Goal: Task Accomplishment & Management: Use online tool/utility

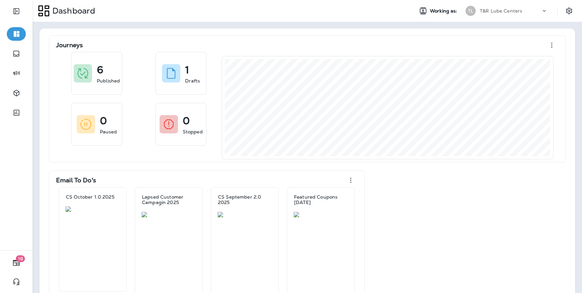
click at [502, 6] on div "T&R Lube Centers" at bounding box center [510, 11] width 61 height 10
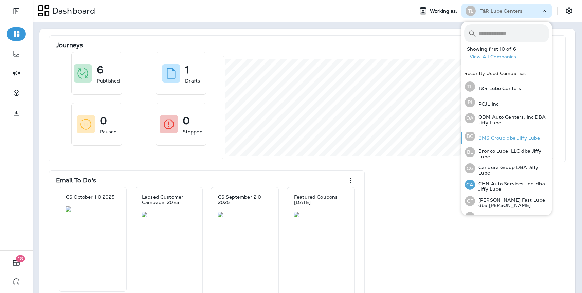
scroll to position [48, 0]
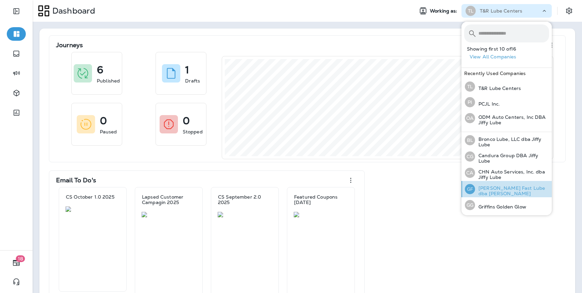
click at [500, 187] on p "[PERSON_NAME] Fast Lube dba [PERSON_NAME]" at bounding box center [512, 190] width 74 height 11
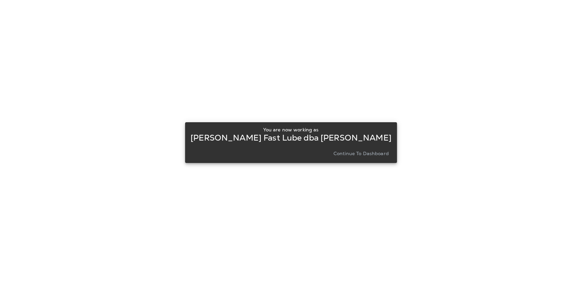
click at [362, 152] on p "Continue to Dashboard" at bounding box center [361, 153] width 55 height 5
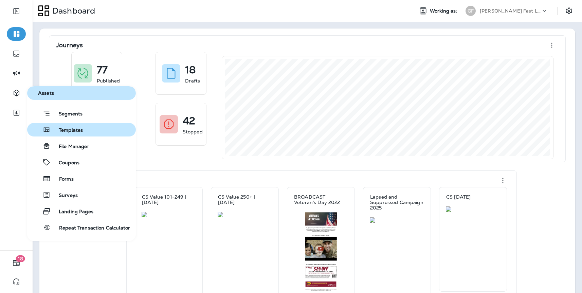
click at [79, 133] on span "Templates" at bounding box center [67, 130] width 32 height 6
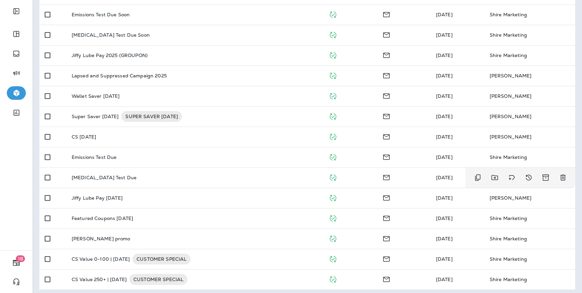
scroll to position [289, 0]
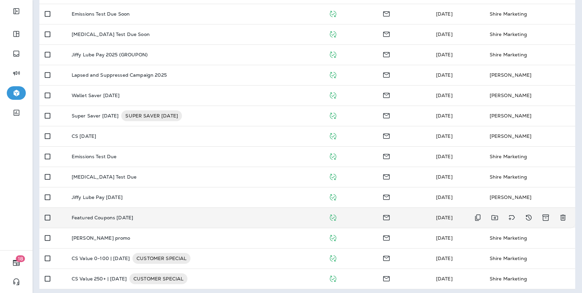
click at [163, 217] on div "Featured Coupons [DATE]" at bounding box center [195, 217] width 246 height 5
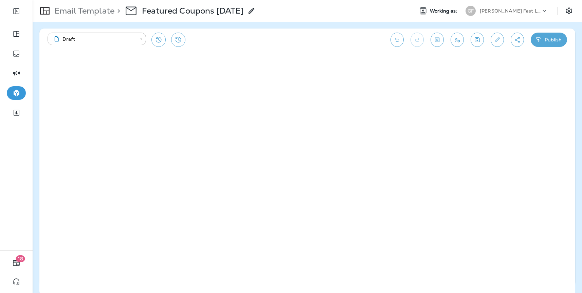
click at [547, 39] on button "Publish" at bounding box center [549, 40] width 36 height 14
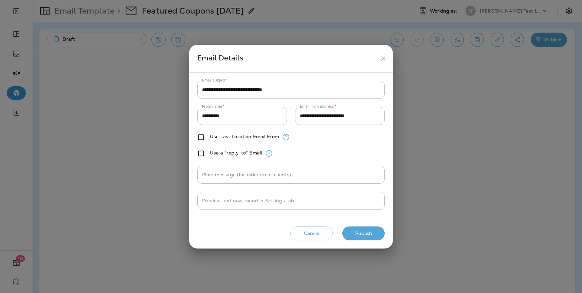
click at [364, 227] on button "Publish" at bounding box center [363, 234] width 42 height 14
